Goal: Transaction & Acquisition: Purchase product/service

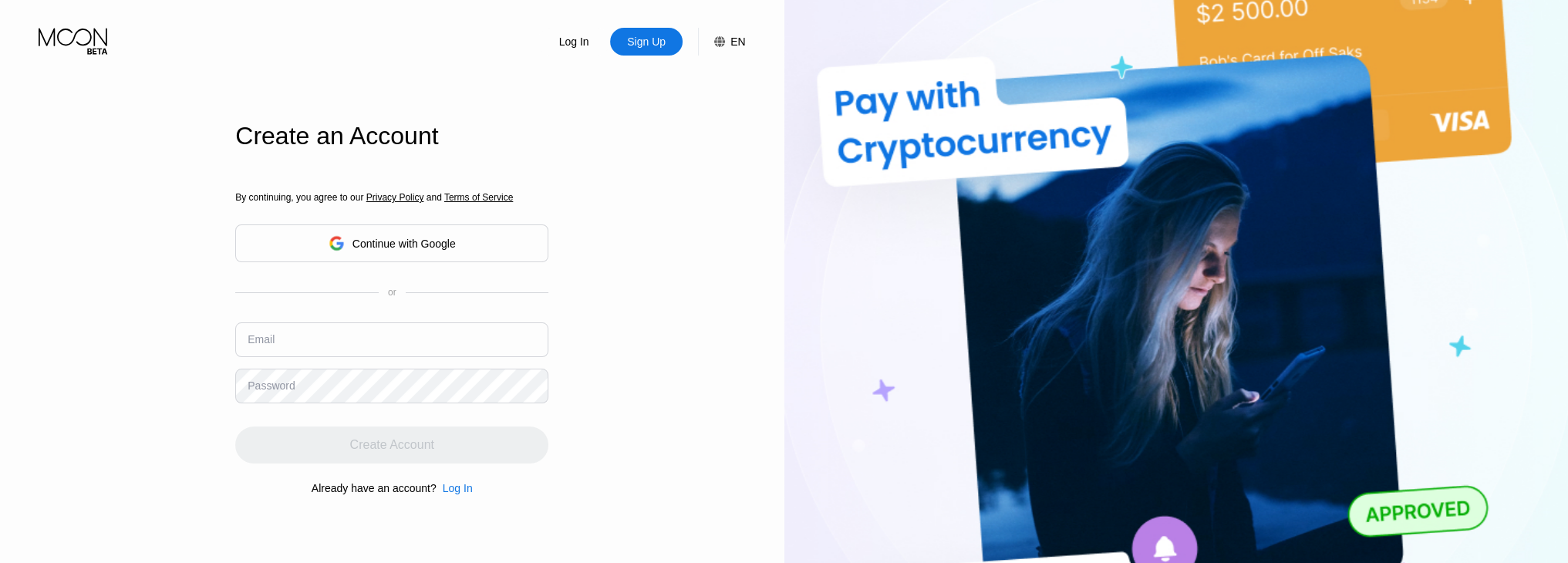
click at [407, 238] on div "Continue with Google" at bounding box center [404, 243] width 103 height 12
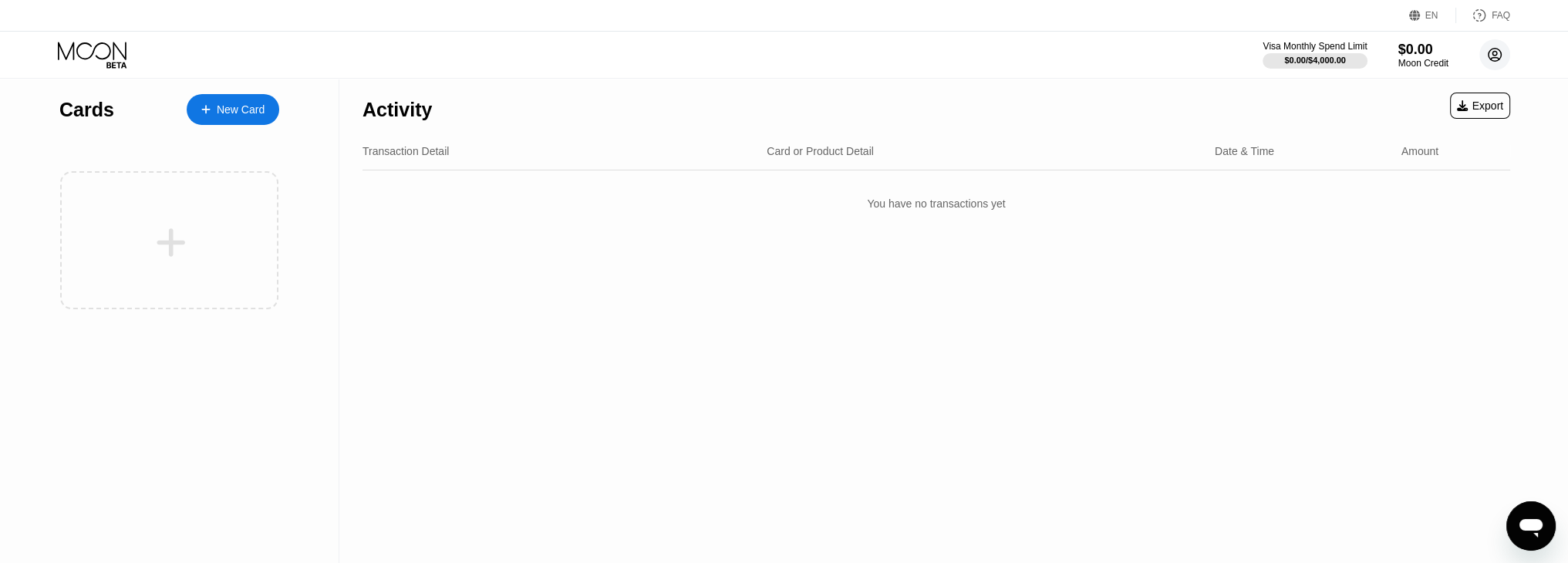
click at [1495, 52] on circle at bounding box center [1494, 55] width 31 height 31
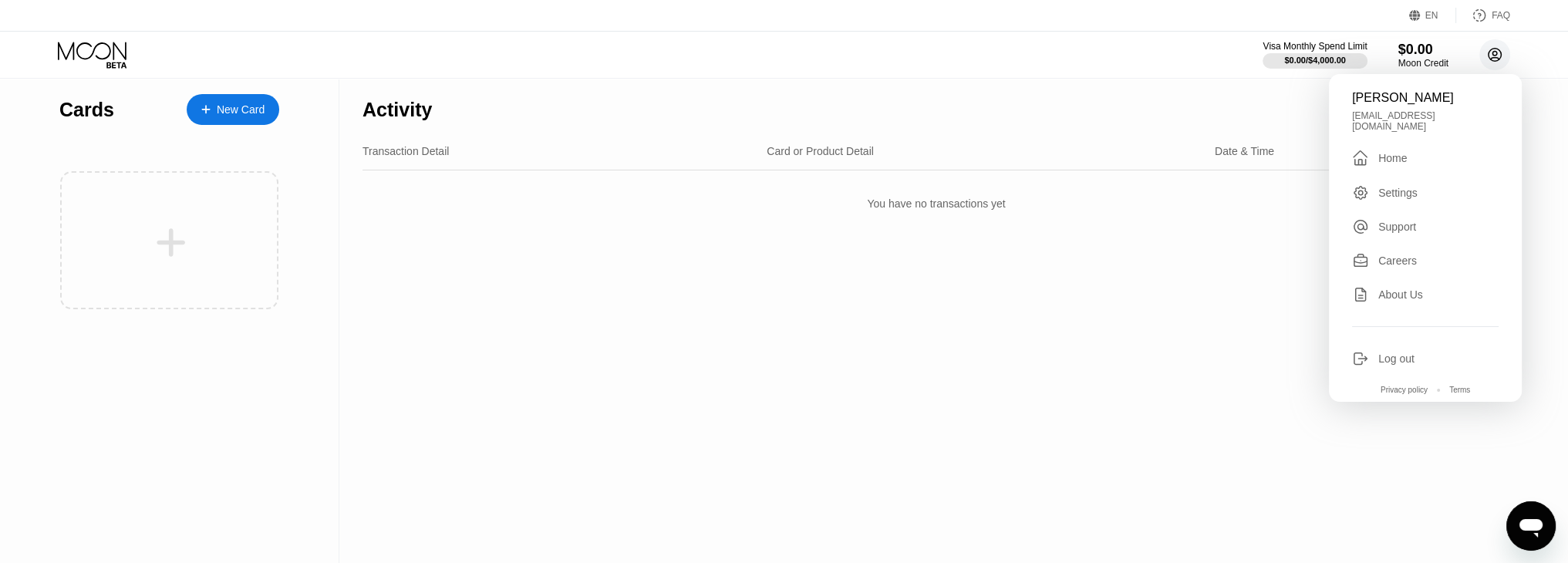
click at [1495, 52] on circle at bounding box center [1494, 55] width 31 height 31
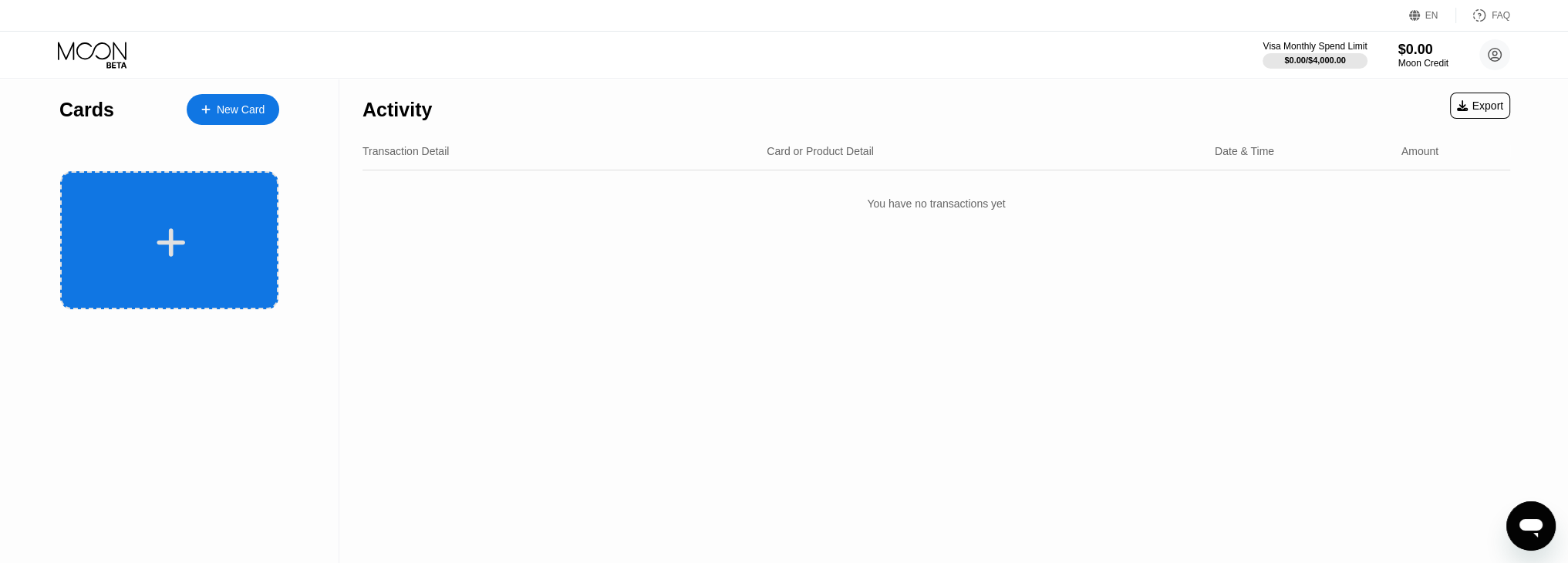
click at [229, 207] on div at bounding box center [169, 240] width 218 height 138
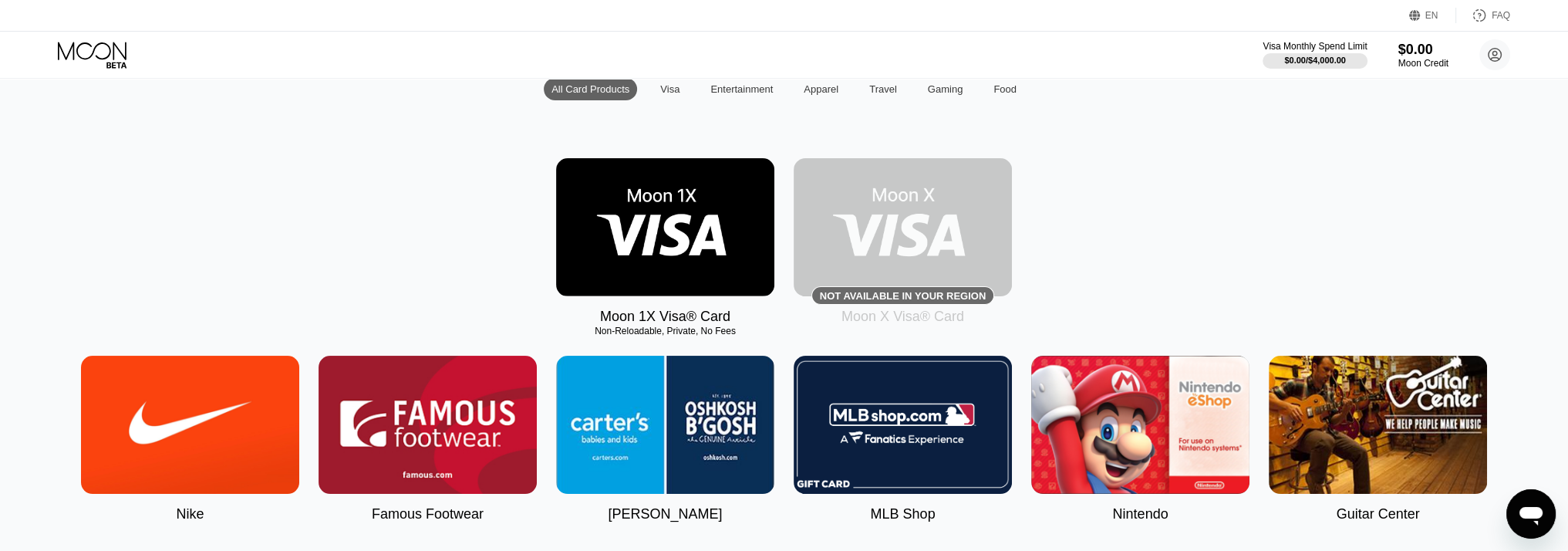
scroll to position [77, 0]
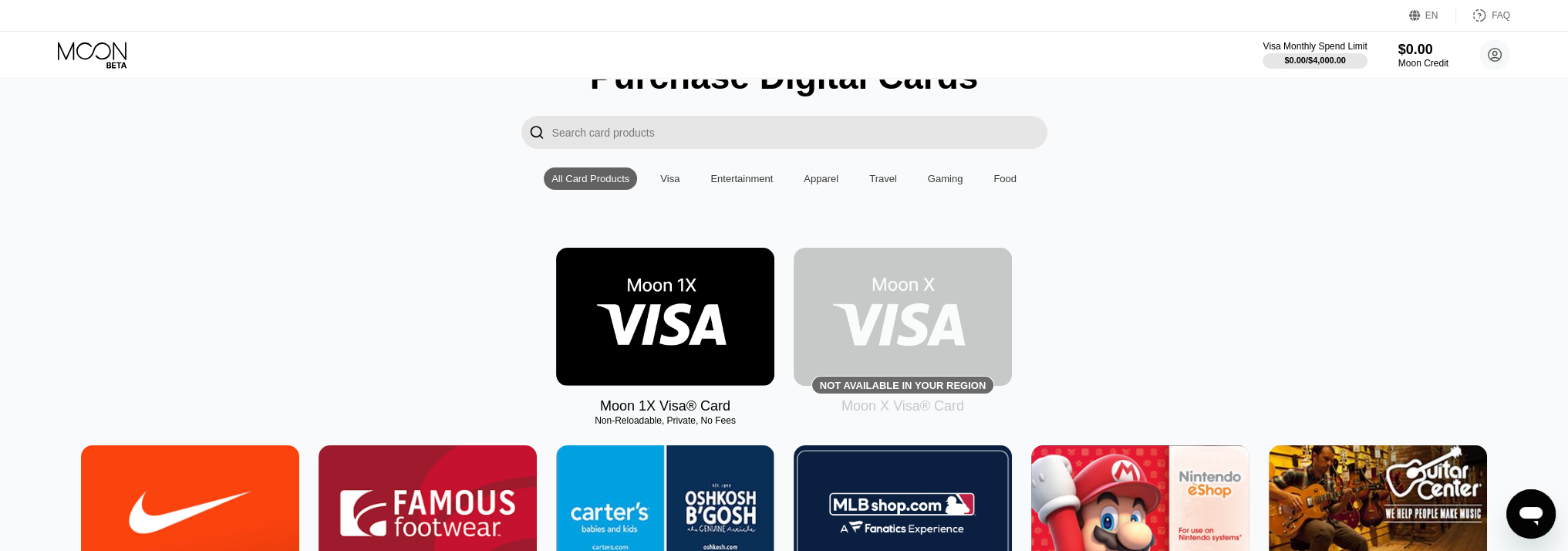
click at [367, 284] on div "Moon 1X Visa® Card Non-Reloadable, Private, No Fees Not available in your regio…" at bounding box center [784, 331] width 1533 height 166
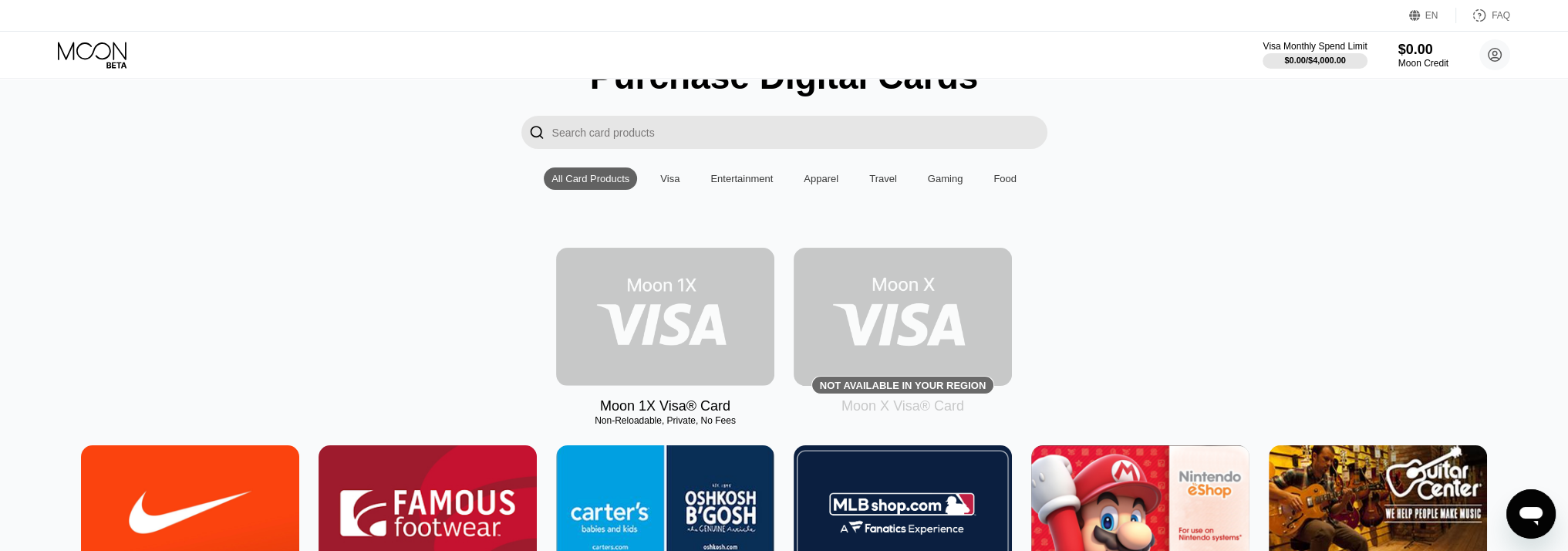
click at [734, 339] on img at bounding box center [664, 317] width 218 height 138
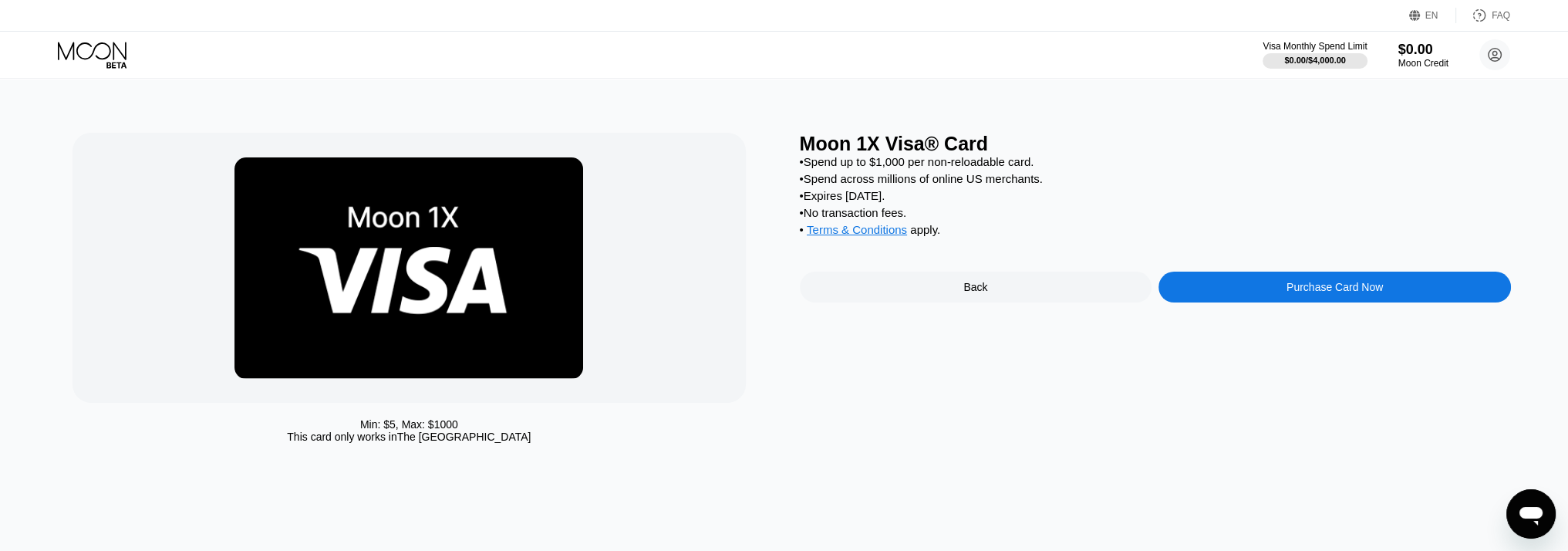
click at [1250, 302] on div "Purchase Card Now" at bounding box center [1335, 286] width 353 height 31
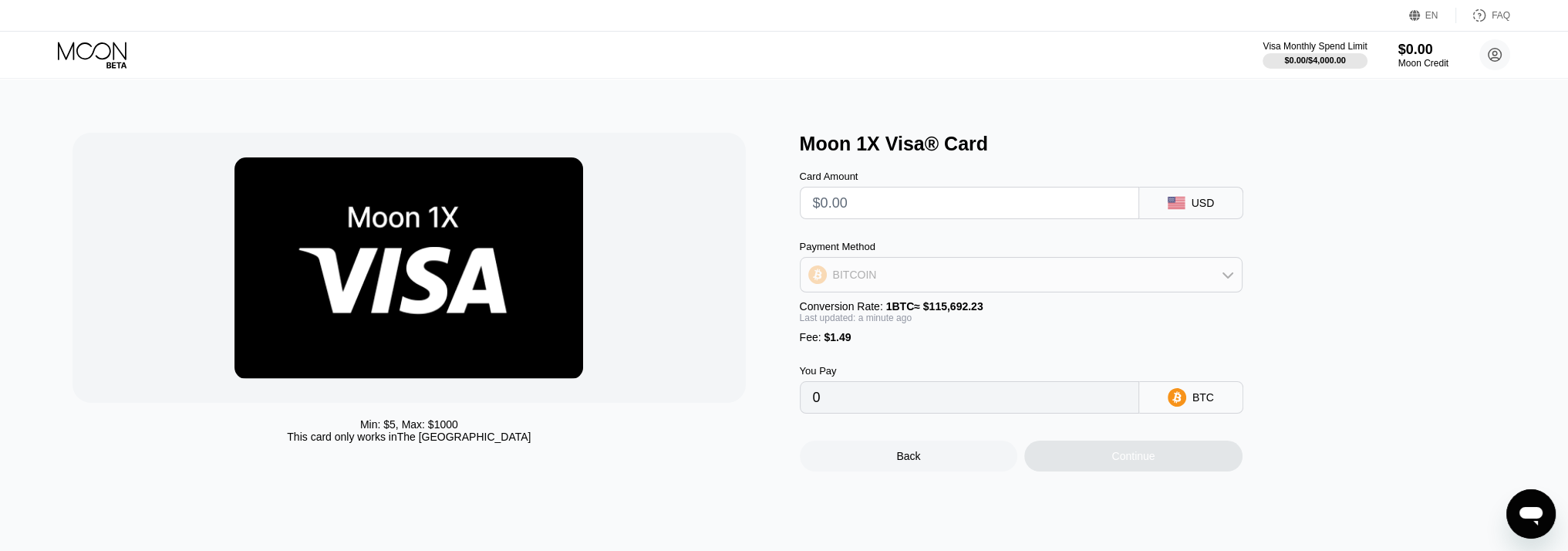
click at [1180, 287] on div "BITCOIN" at bounding box center [1021, 274] width 441 height 31
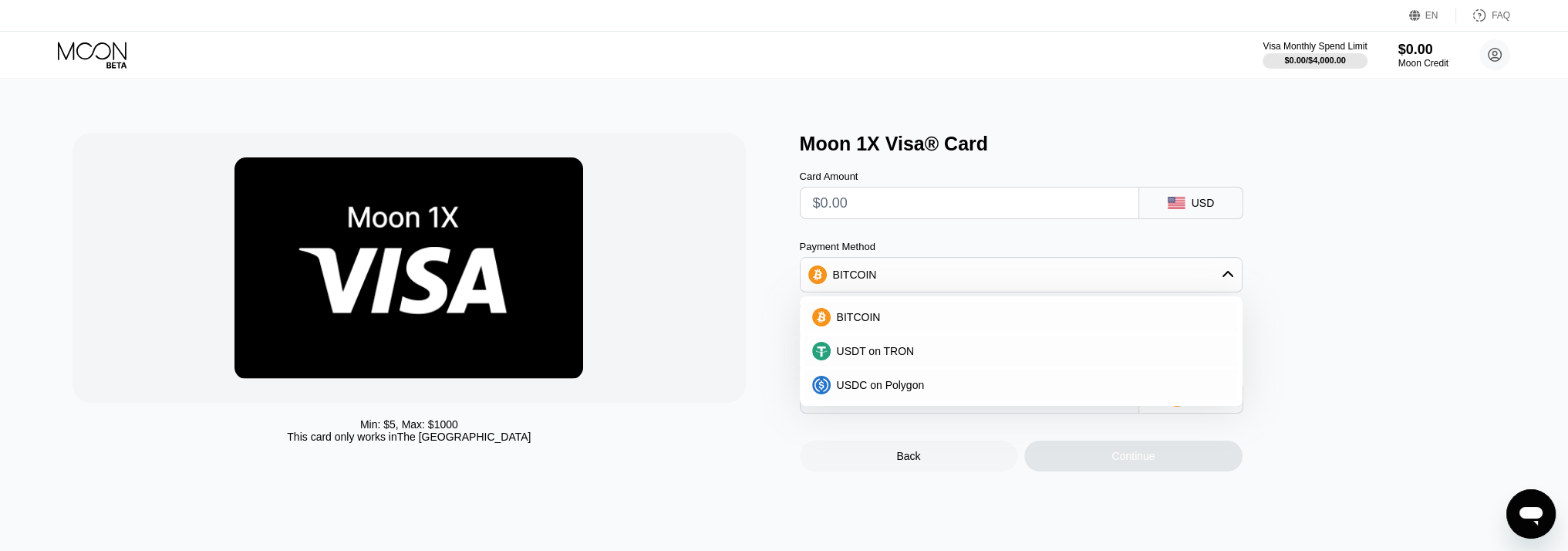
click at [1293, 275] on div "Moon 1X Visa® Card Card Amount USD Payment Method BITCOIN BITCOIN USDT on TRON …" at bounding box center [1155, 301] width 711 height 338
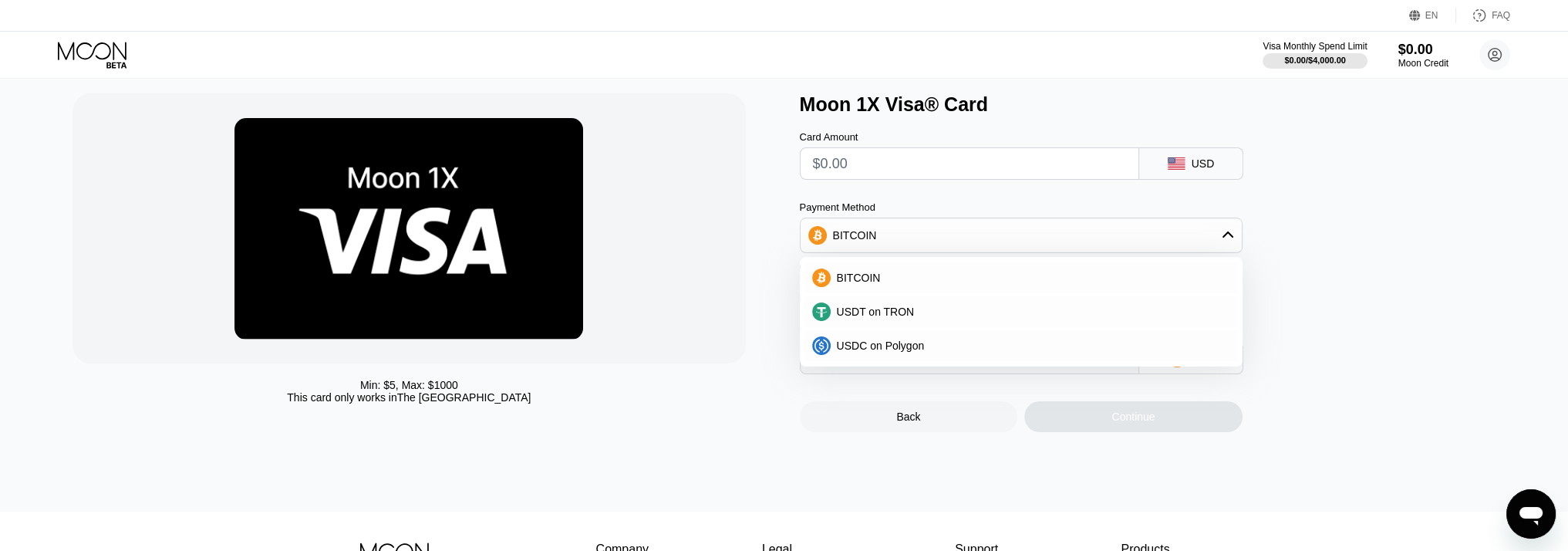
scroll to position [77, 0]
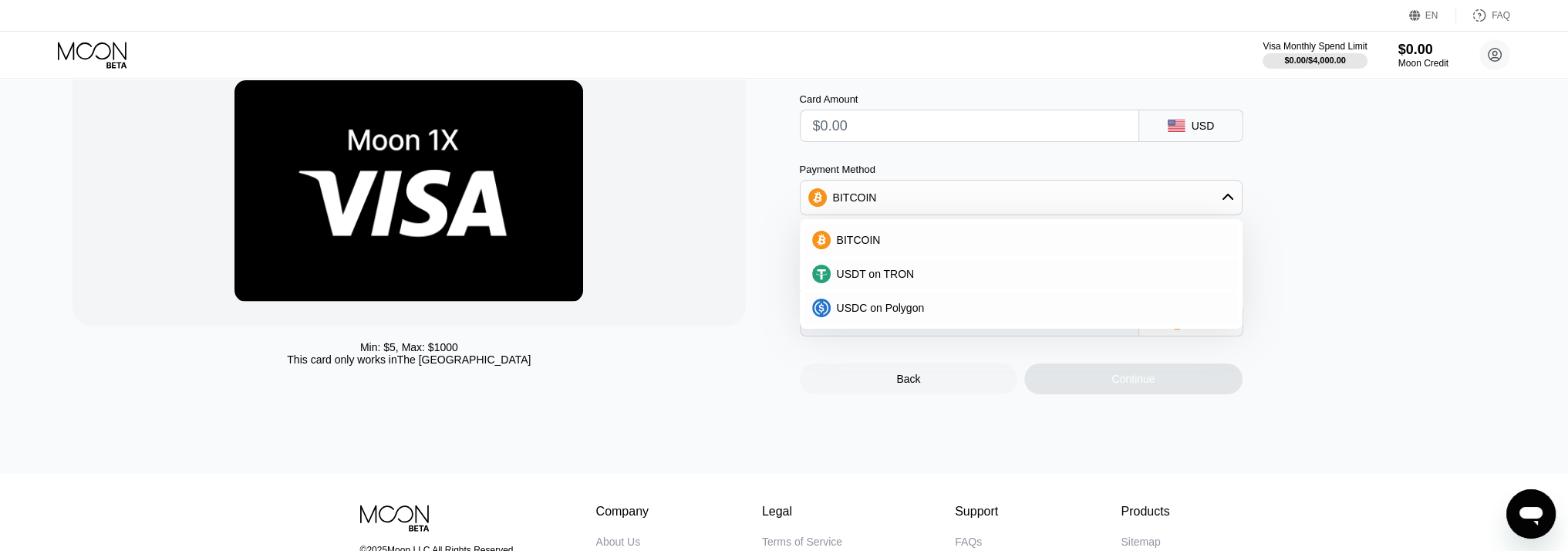
click at [1311, 295] on div "Moon 1X Visa® Card Card Amount USD Payment Method BITCOIN BITCOIN USDT on TRON …" at bounding box center [1155, 225] width 711 height 338
click at [1237, 213] on div "BITCOIN" at bounding box center [1021, 198] width 441 height 31
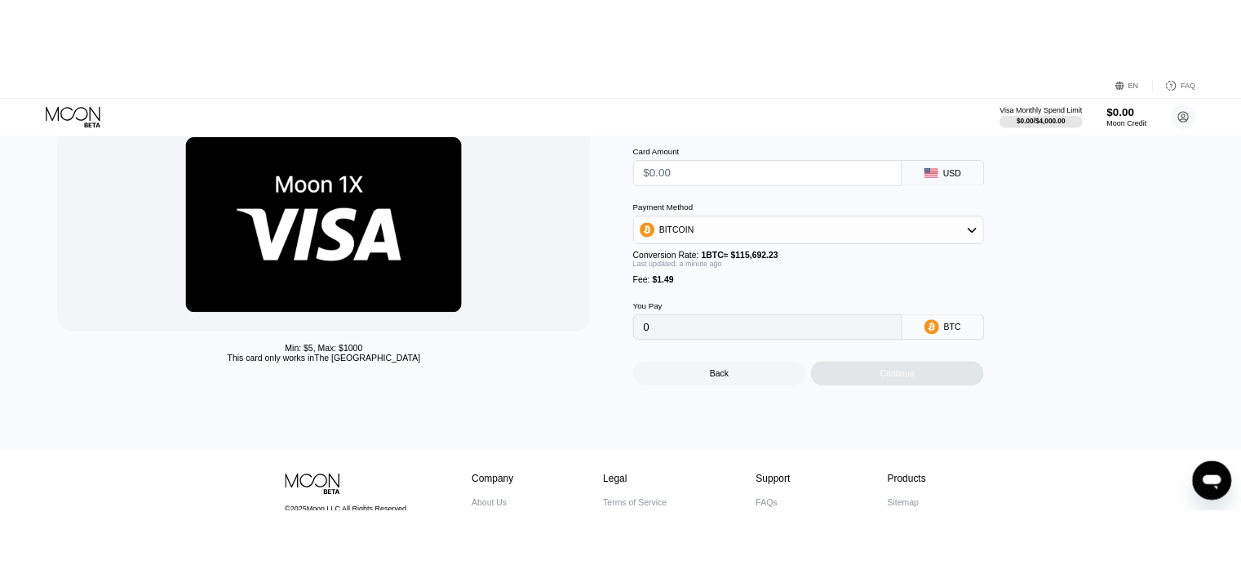
scroll to position [0, 0]
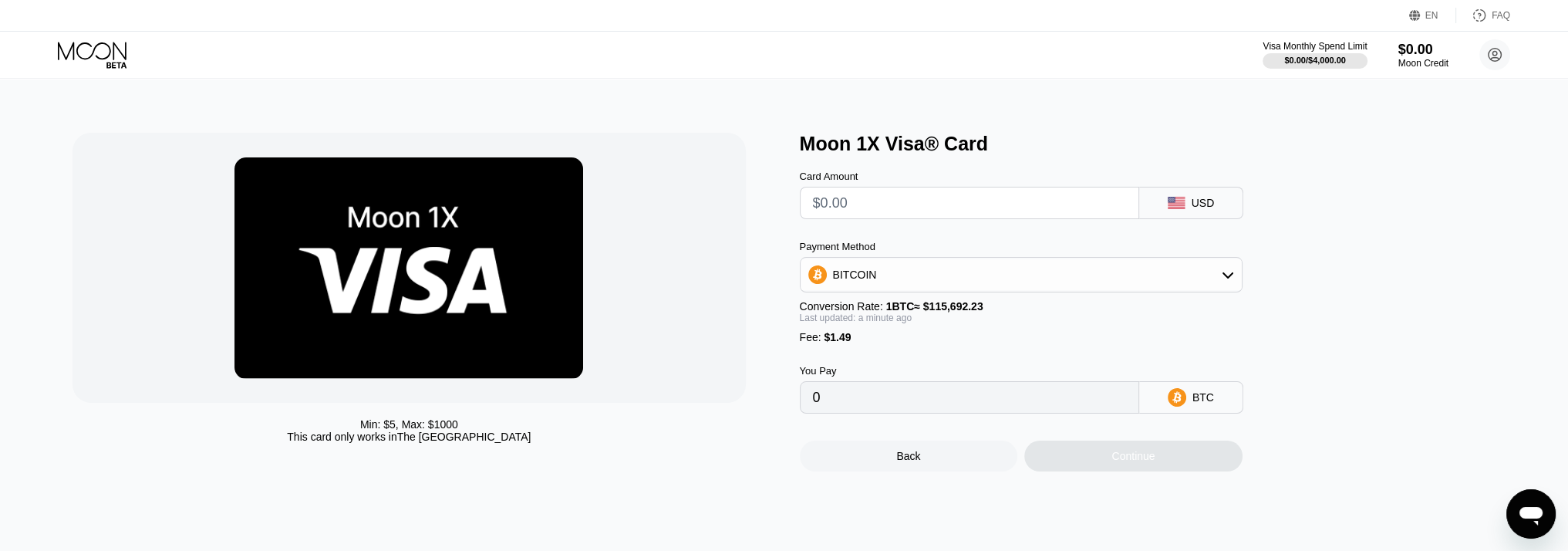
click at [932, 214] on input "text" at bounding box center [969, 202] width 313 height 31
type input "$5"
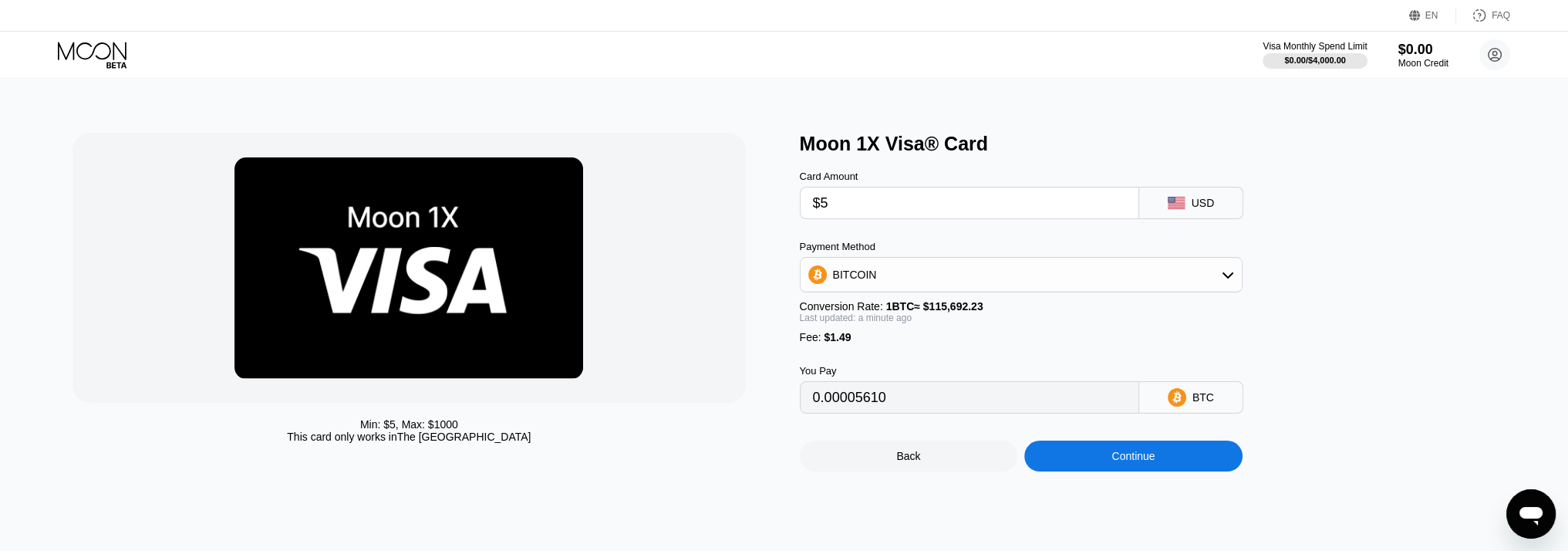
type input "0.00005610"
type input "$50"
type input "0.00044507"
type input "$500"
type input "0.00433470"
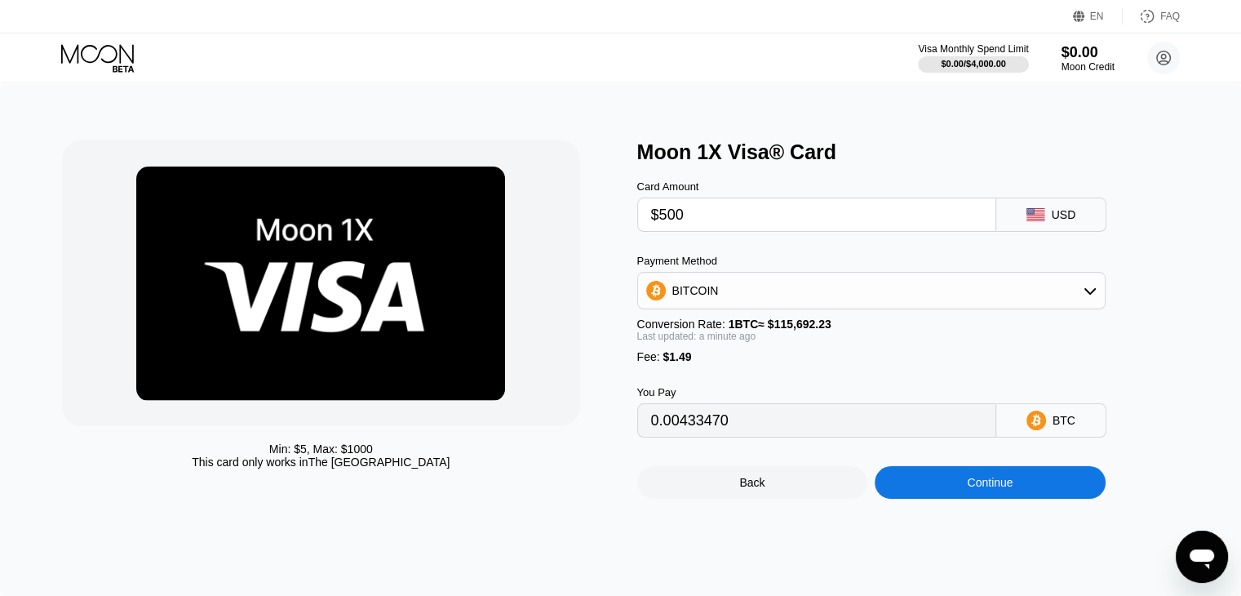
type input "$500"
click at [775, 303] on div "BITCOIN" at bounding box center [871, 290] width 467 height 33
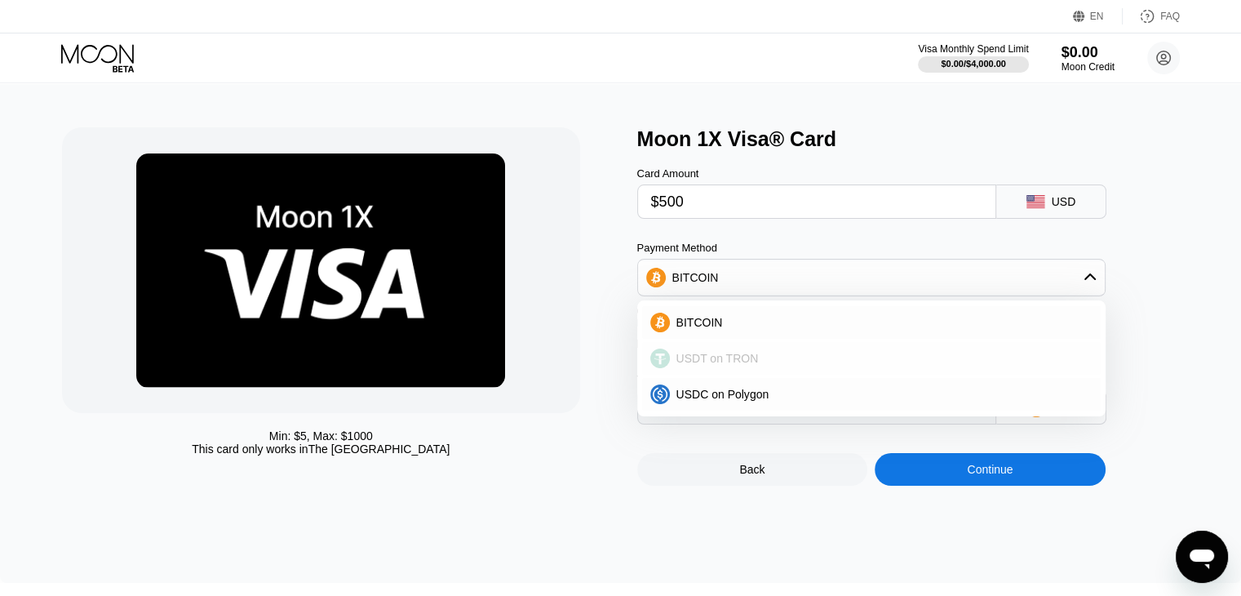
scroll to position [15, 0]
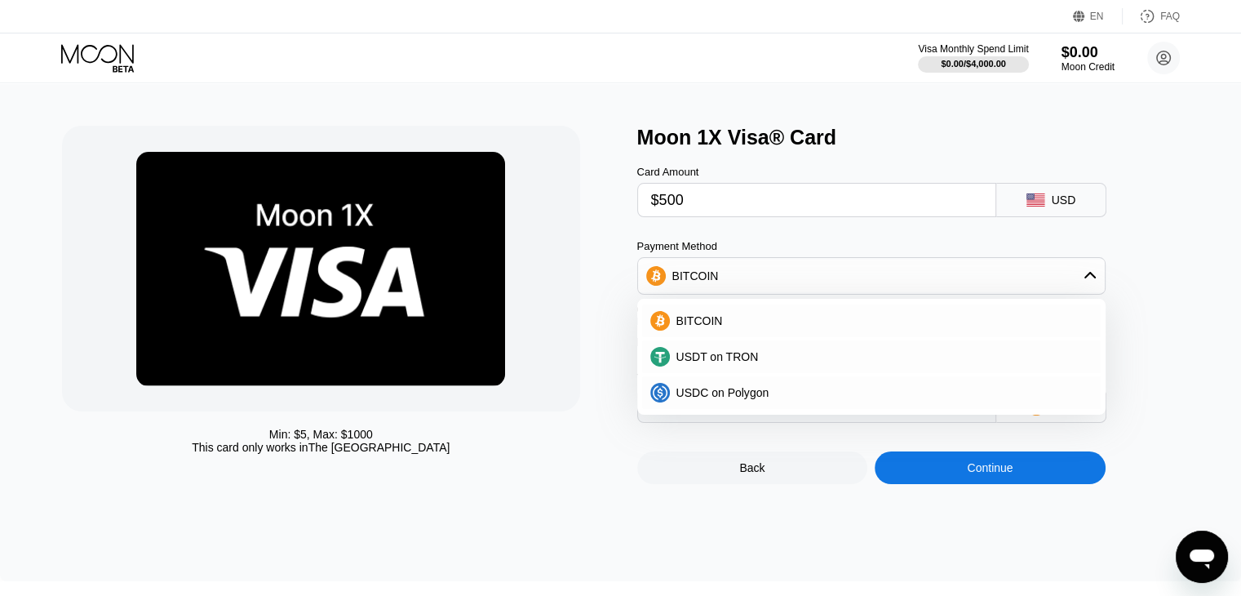
click at [640, 502] on div "Min: $ 5 , Max: $ 1000 This card only works in The United States Moon 1X Visa® …" at bounding box center [620, 325] width 1241 height 513
click at [555, 402] on div at bounding box center [320, 269] width 517 height 286
click at [592, 433] on div "Min: $ 5 , Max: $ 1000 This card only works in The United States" at bounding box center [341, 305] width 558 height 358
click at [884, 290] on div "BITCOIN" at bounding box center [871, 276] width 467 height 33
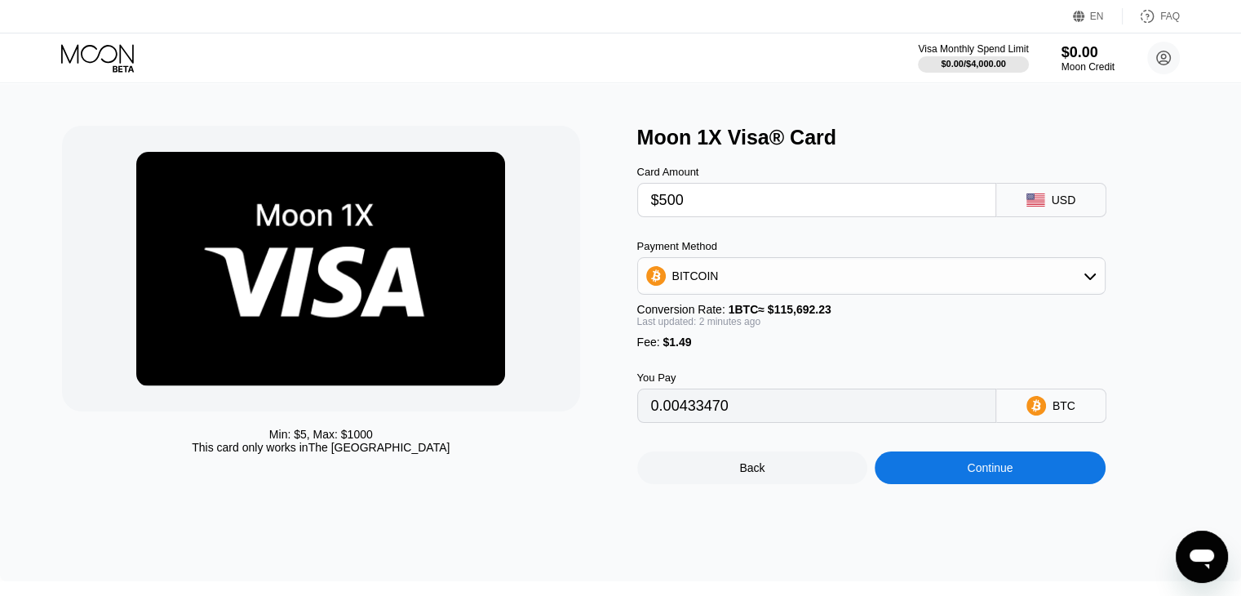
click at [712, 482] on div "Back" at bounding box center [752, 467] width 231 height 33
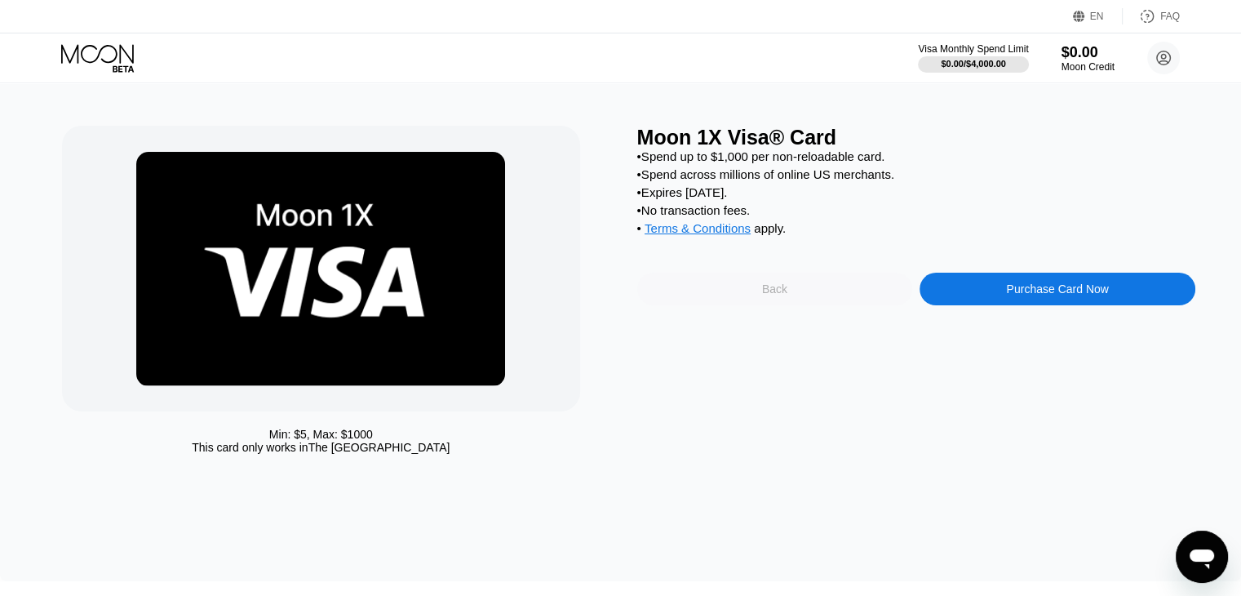
click at [772, 295] on div "Back" at bounding box center [774, 288] width 25 height 13
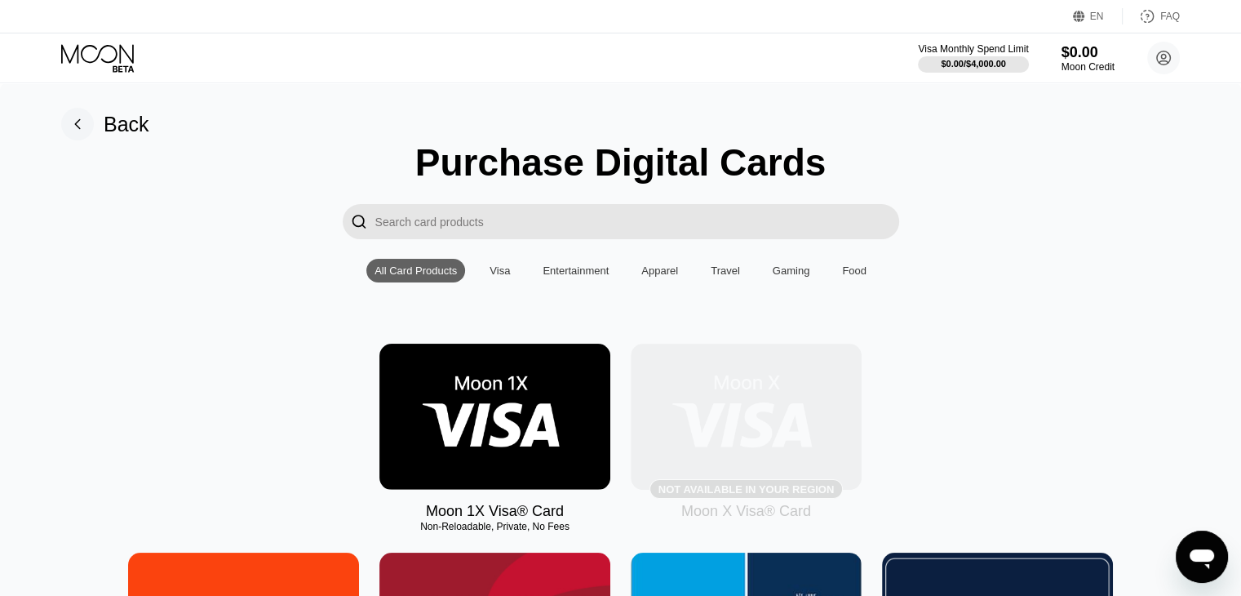
click at [790, 499] on div "Not available in your region" at bounding box center [746, 489] width 193 height 20
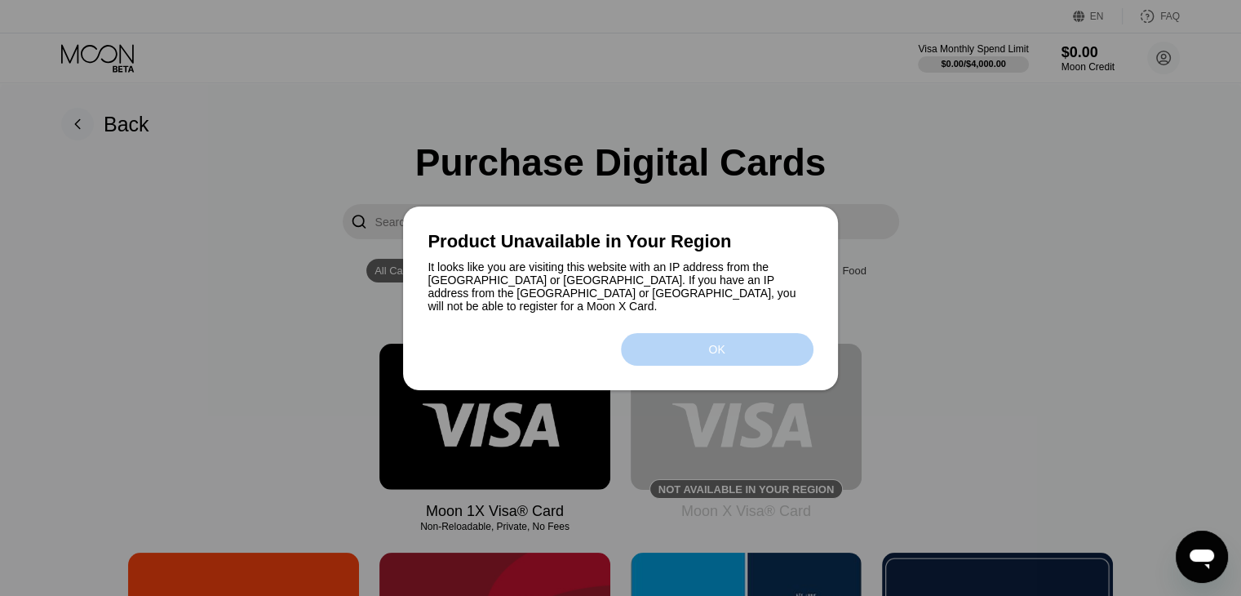
click at [641, 333] on div "OK" at bounding box center [717, 349] width 193 height 33
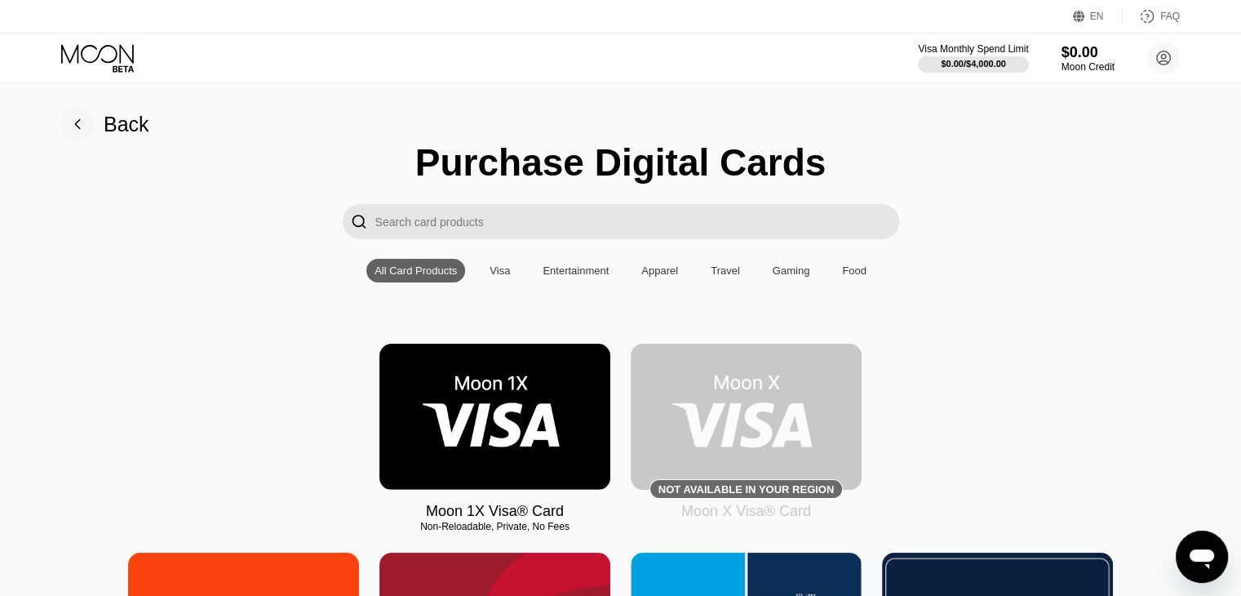
click at [115, 49] on icon at bounding box center [97, 53] width 73 height 19
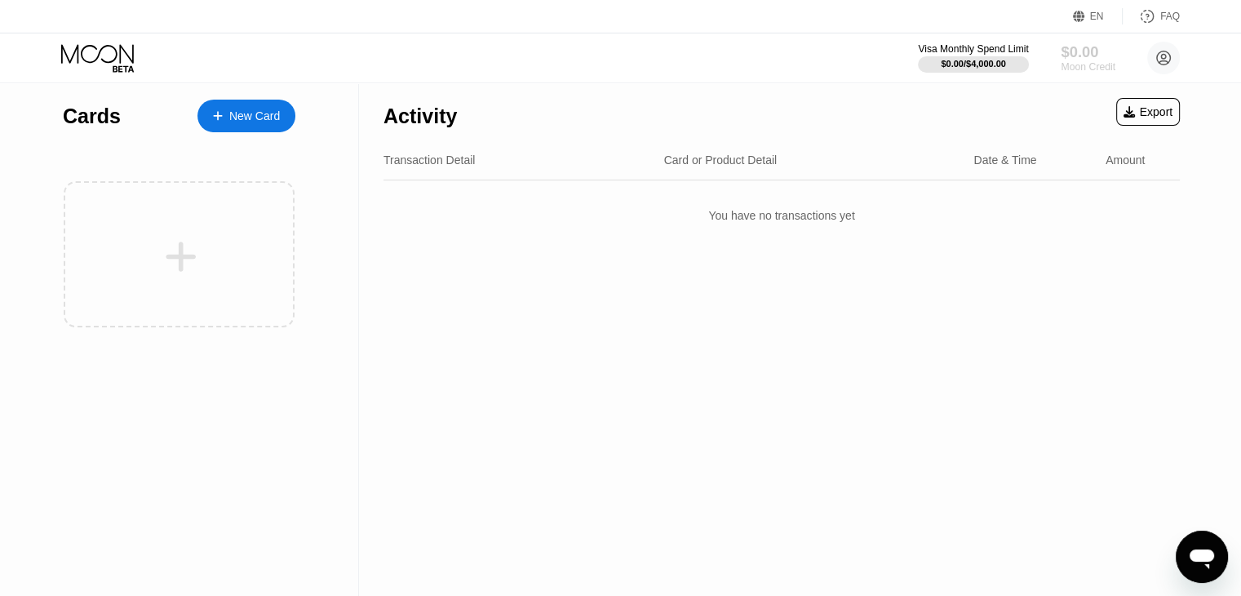
click at [1067, 69] on div "Moon Credit" at bounding box center [1088, 66] width 55 height 11
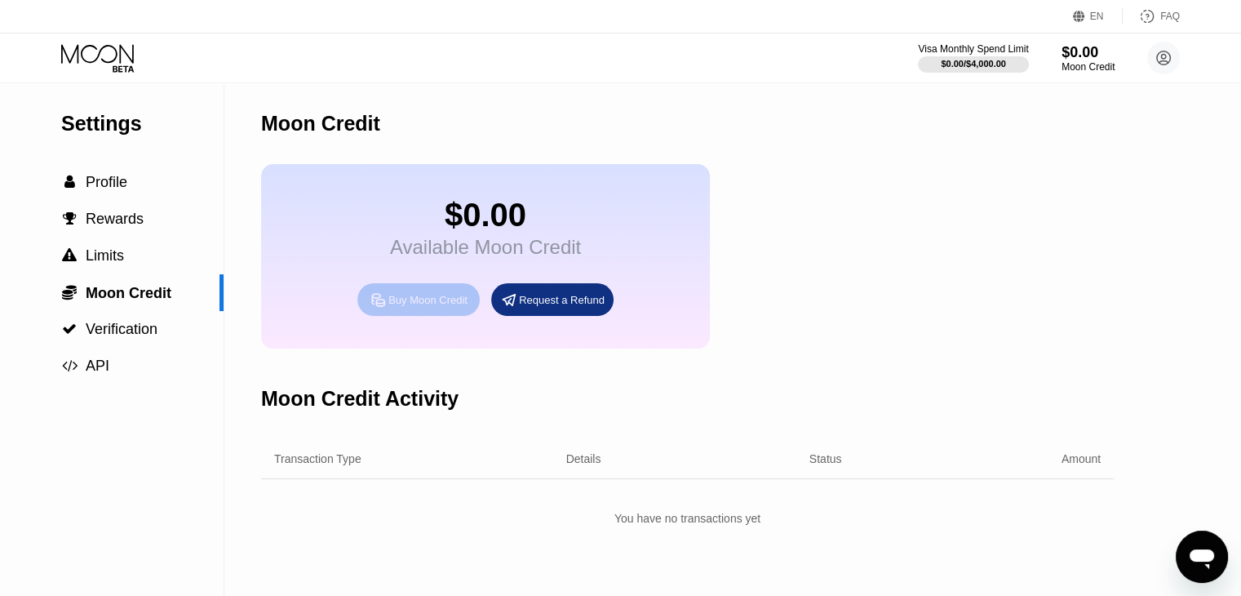
click at [446, 304] on div "Buy Moon Credit" at bounding box center [418, 299] width 122 height 33
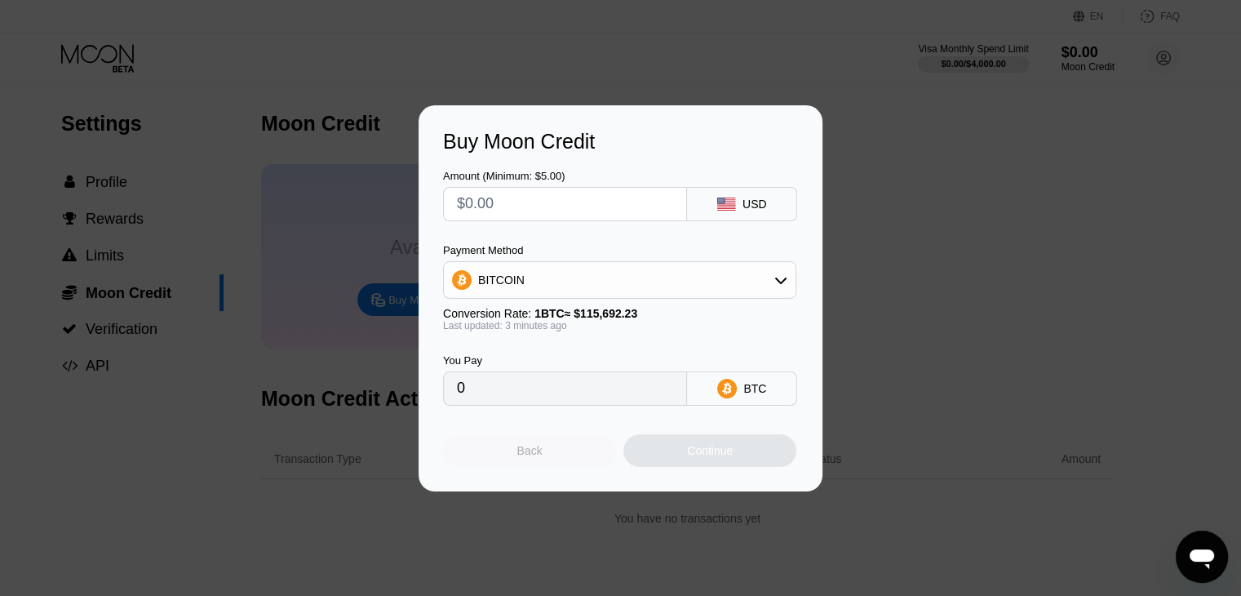
click at [541, 457] on div "Back" at bounding box center [529, 450] width 25 height 13
